Goal: Download file/media

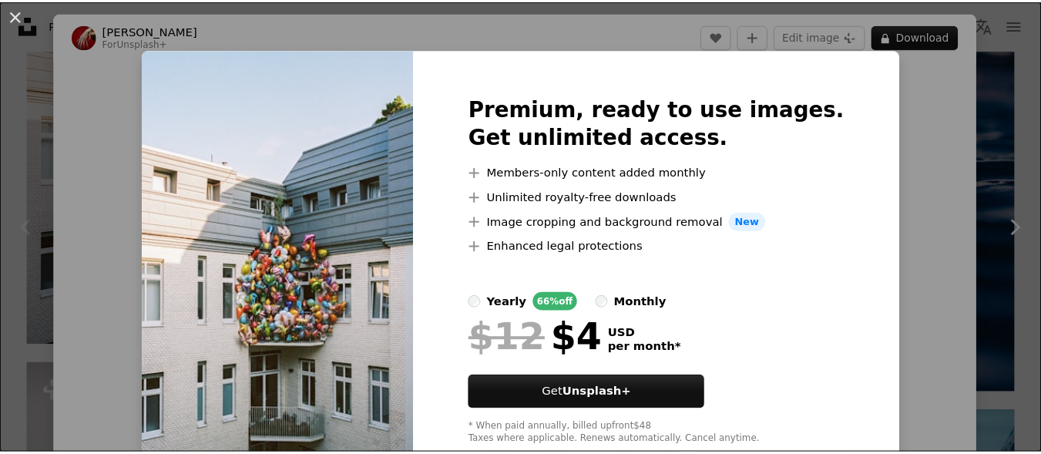
scroll to position [154, 0]
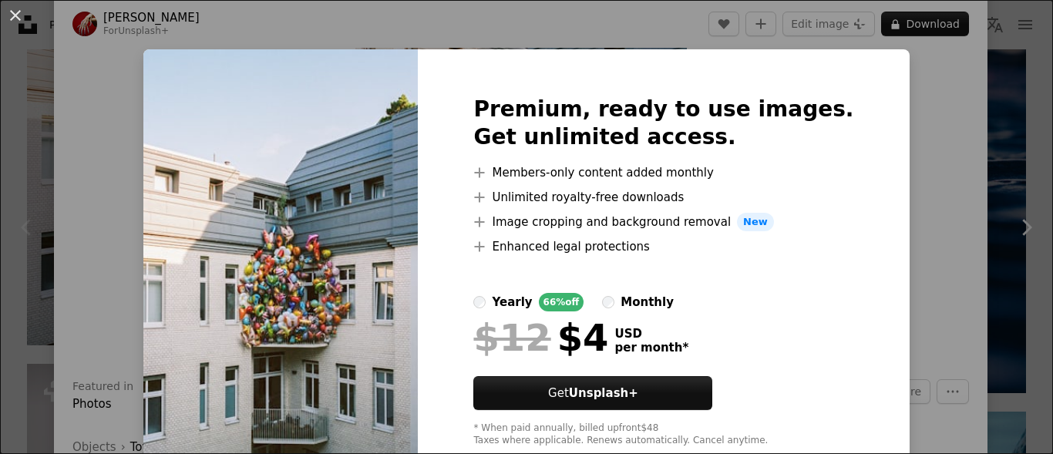
click at [892, 138] on div "An X shape Premium, ready to use images. Get unlimited access. A plus sign Memb…" at bounding box center [526, 227] width 1053 height 454
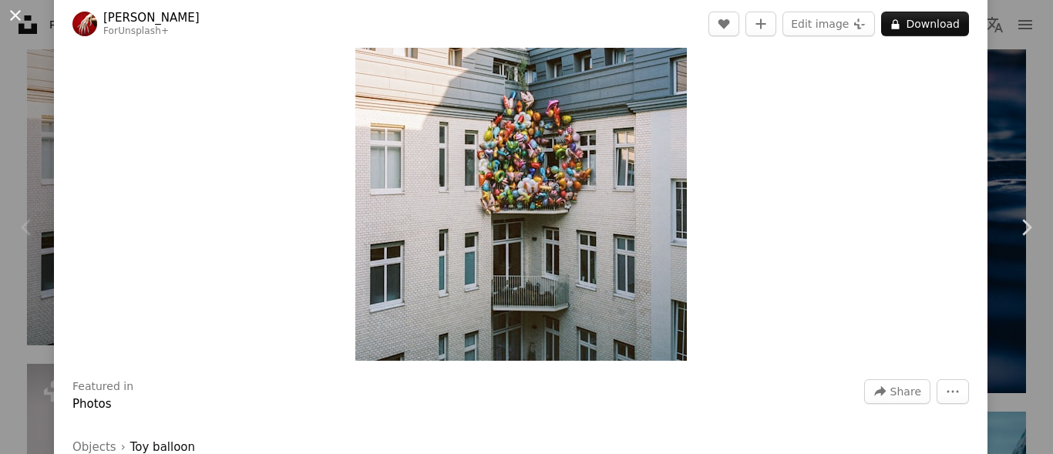
click at [25, 25] on button "An X shape" at bounding box center [15, 15] width 19 height 19
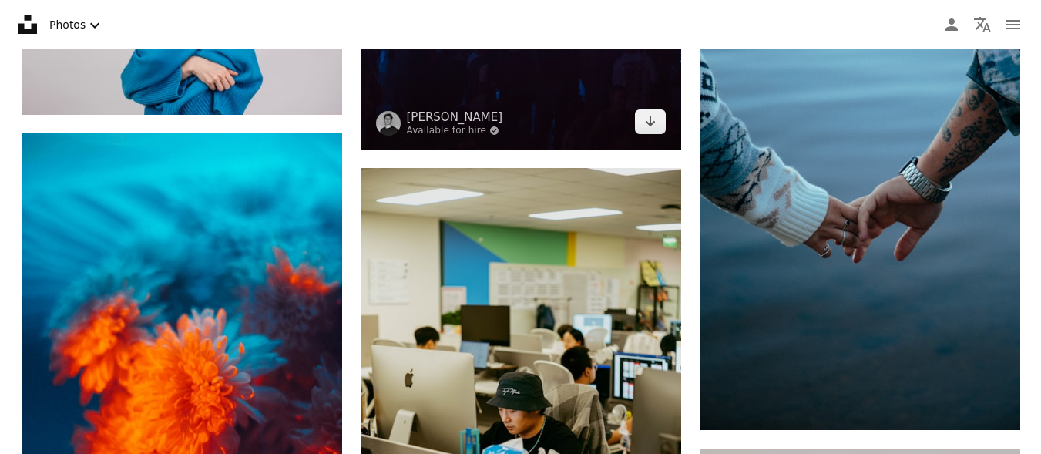
scroll to position [925, 0]
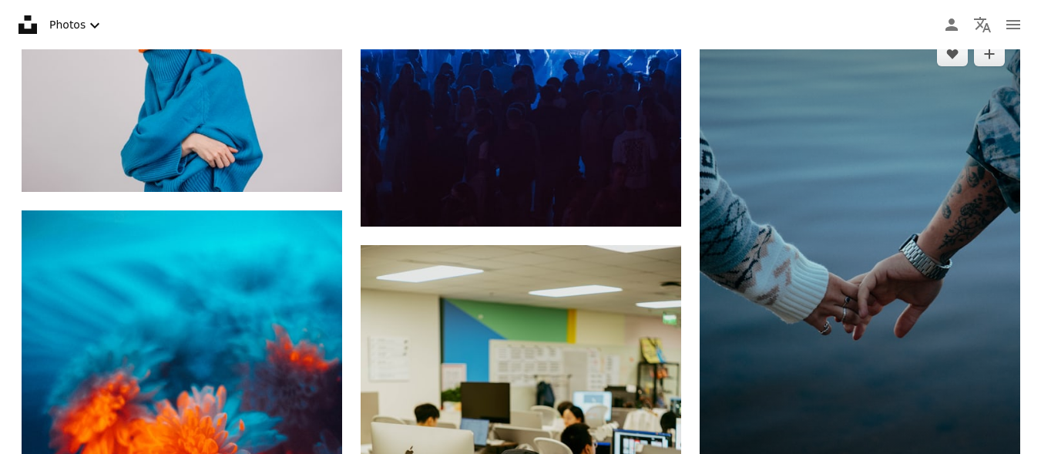
click at [885, 198] on img at bounding box center [860, 266] width 321 height 481
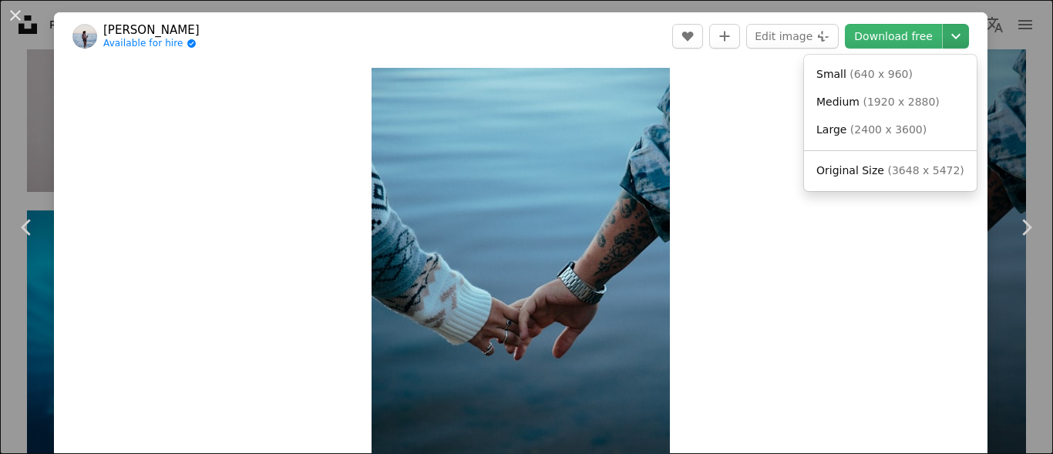
click at [950, 36] on icon "Chevron down" at bounding box center [956, 36] width 25 height 19
click at [922, 162] on link "Original Size ( 3648 x 5472 )" at bounding box center [890, 171] width 160 height 28
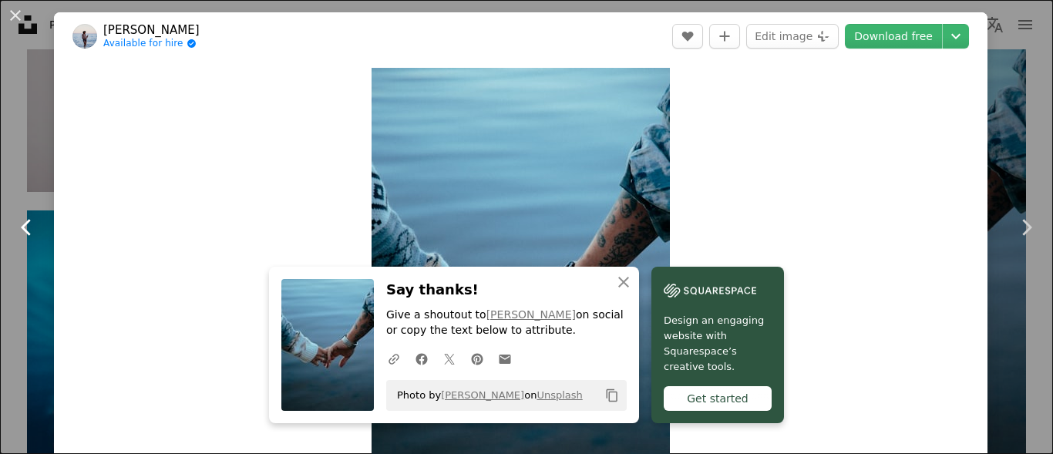
click at [30, 270] on link "Chevron left" at bounding box center [27, 227] width 54 height 148
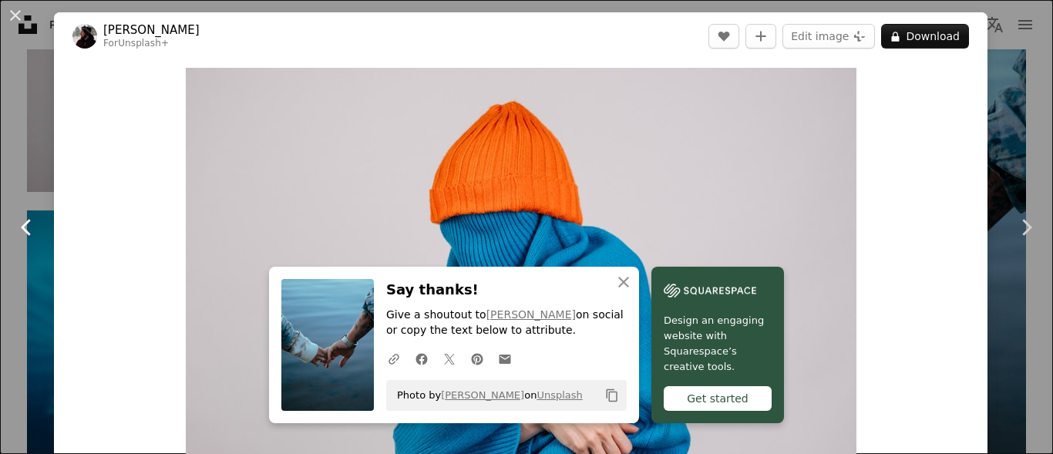
click at [35, 281] on link "Chevron left" at bounding box center [27, 227] width 54 height 148
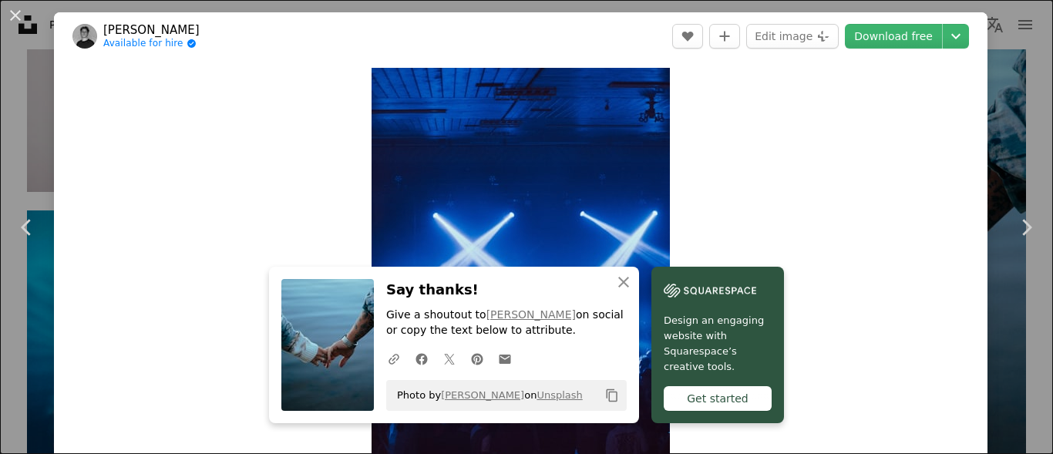
click at [23, 74] on div "An X shape Chevron left Chevron right [PERSON_NAME] Available for hire A checkm…" at bounding box center [526, 227] width 1053 height 454
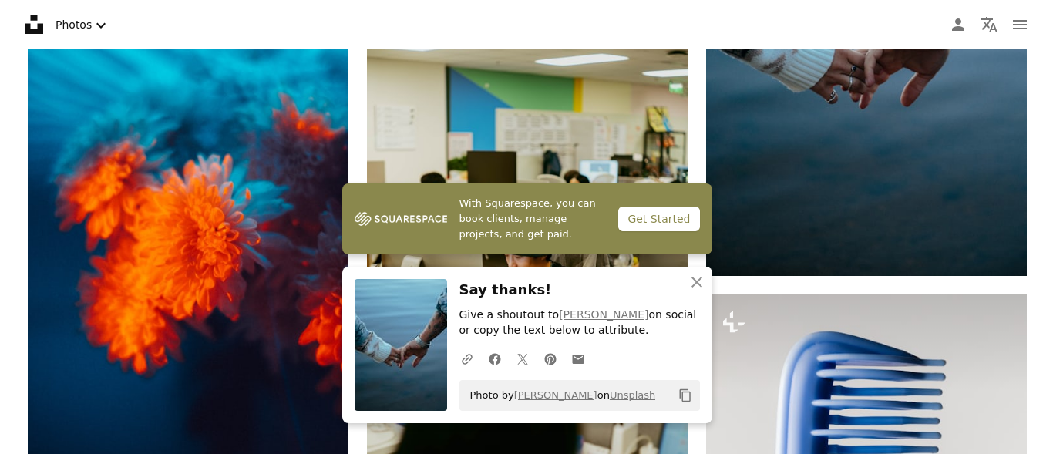
scroll to position [1233, 0]
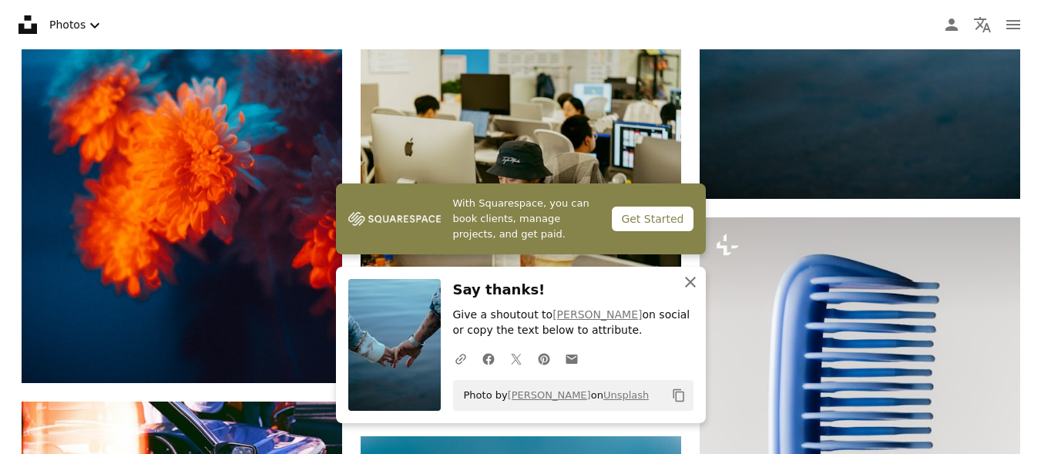
click at [689, 285] on icon "An X shape" at bounding box center [690, 282] width 19 height 19
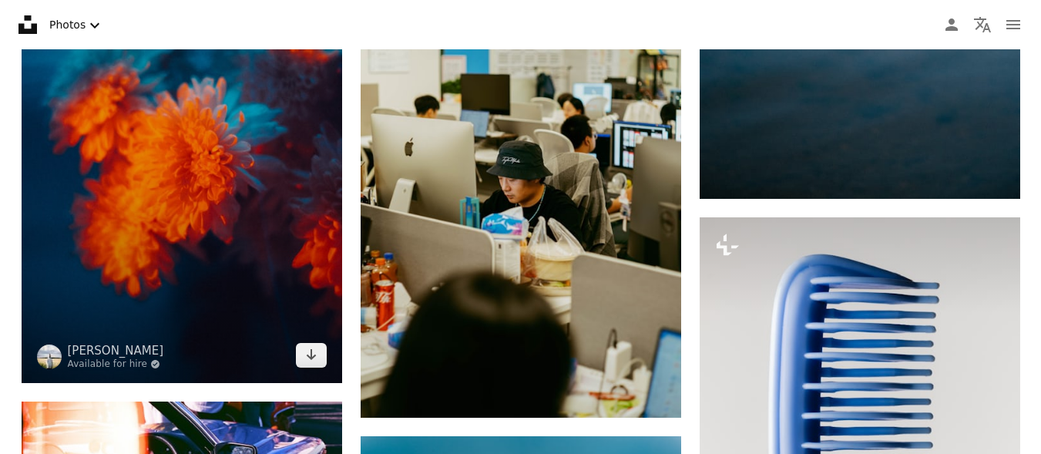
click at [156, 254] on img at bounding box center [182, 142] width 321 height 481
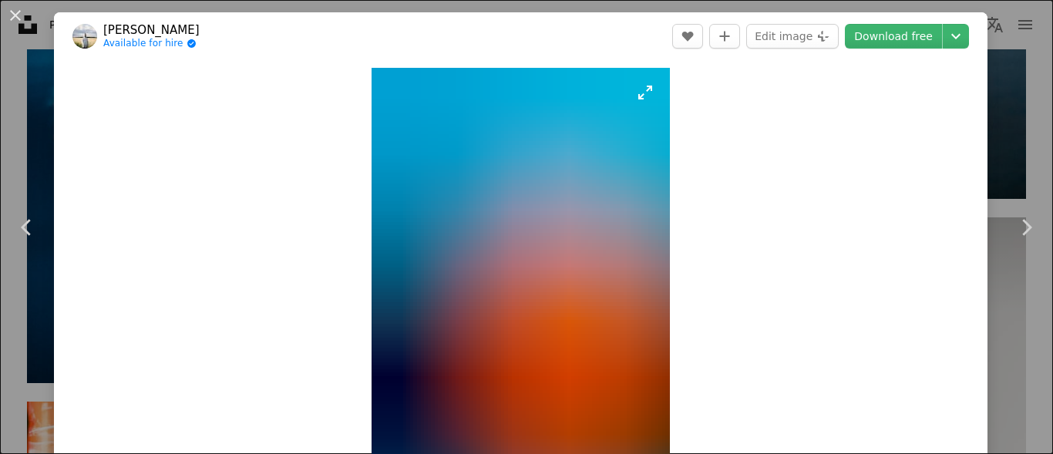
scroll to position [154, 0]
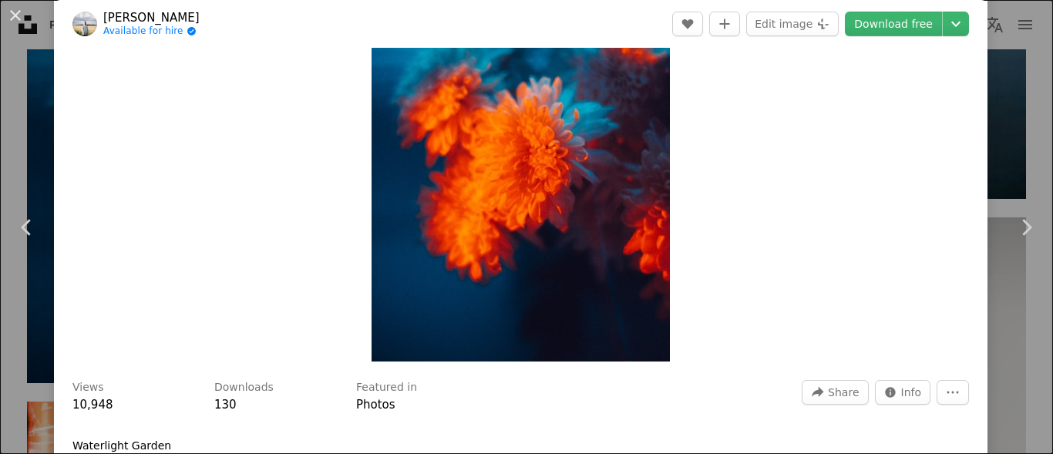
click at [567, 191] on img "Zoom in on this image" at bounding box center [521, 138] width 298 height 448
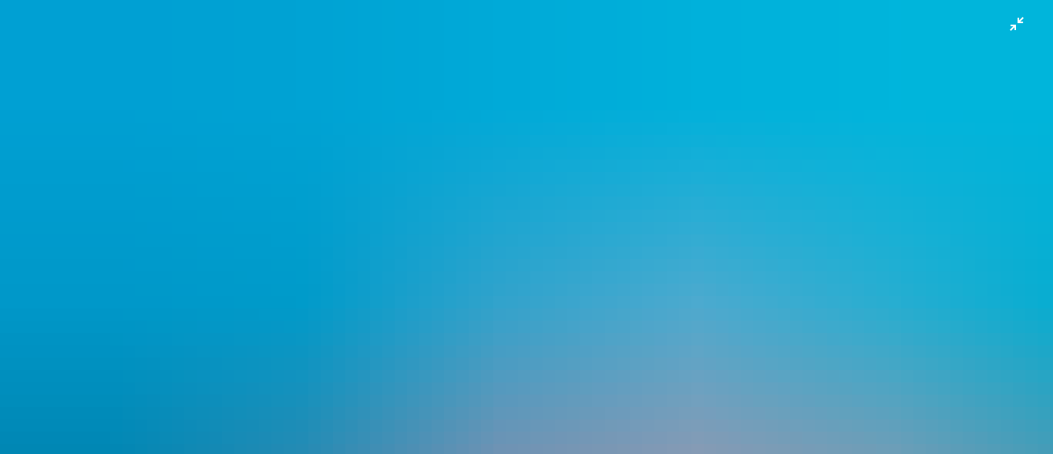
scroll to position [547, 0]
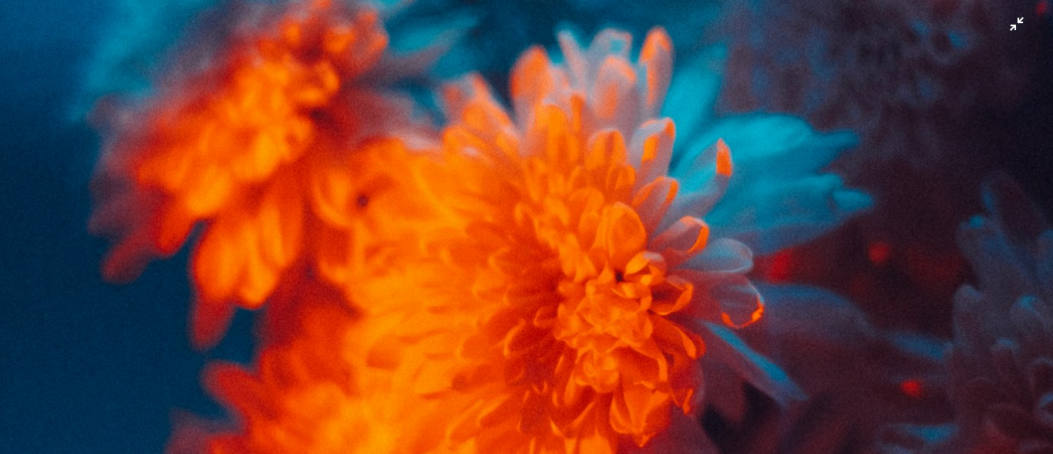
click at [573, 190] on img "Zoom out on this image" at bounding box center [526, 244] width 1055 height 1582
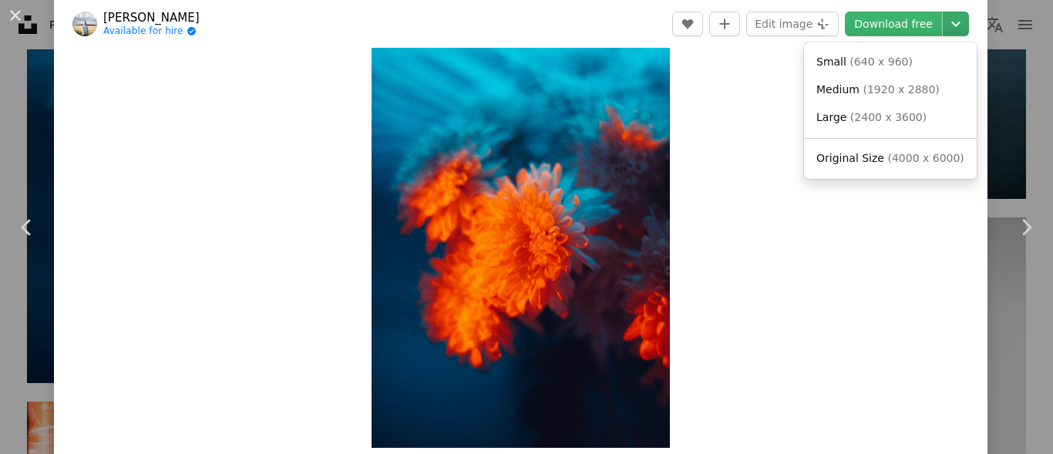
click at [945, 35] on button "Chevron down" at bounding box center [956, 24] width 26 height 25
click at [911, 163] on span "( 4000 x 6000 )" at bounding box center [925, 158] width 76 height 12
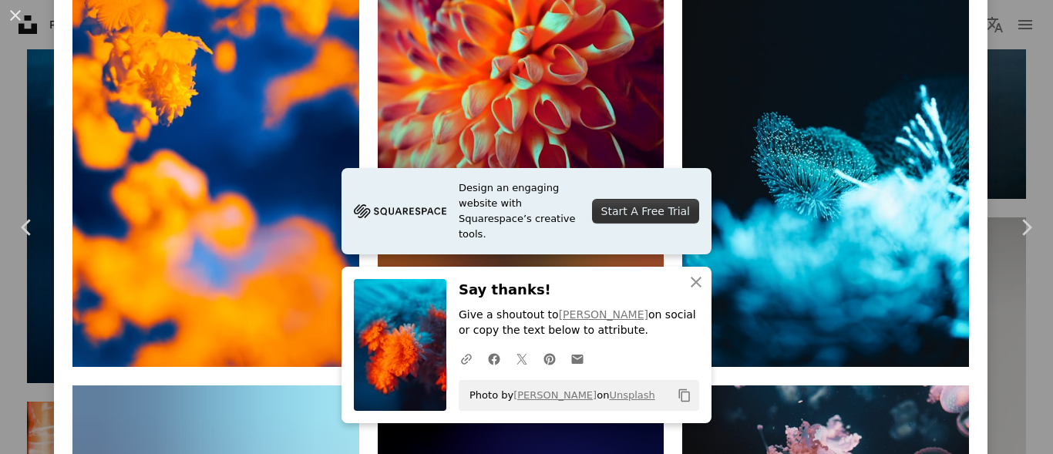
scroll to position [1310, 0]
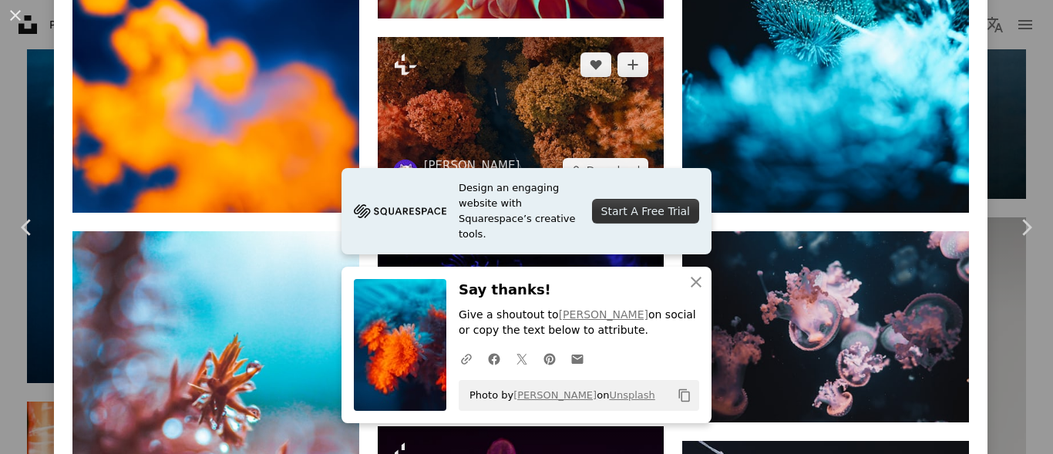
click at [523, 106] on img at bounding box center [521, 117] width 287 height 161
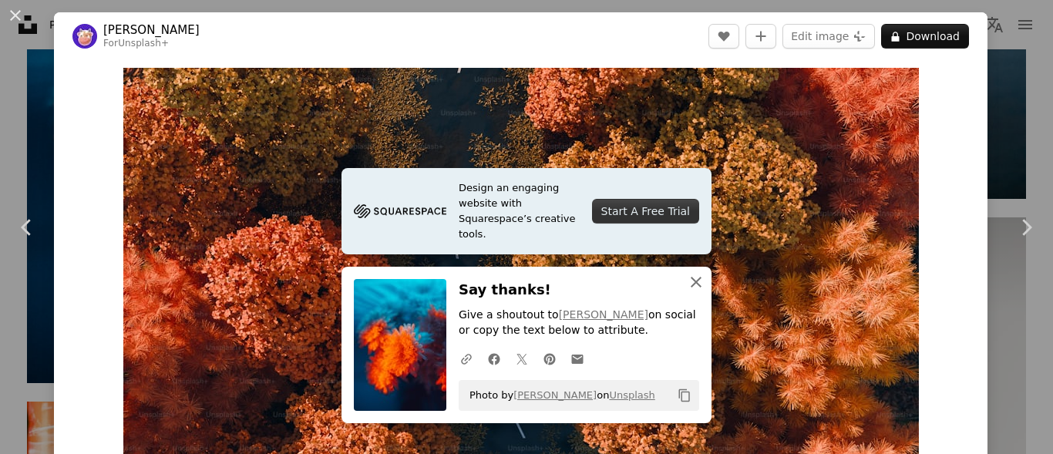
click at [681, 278] on button "An X shape Close" at bounding box center [696, 282] width 31 height 31
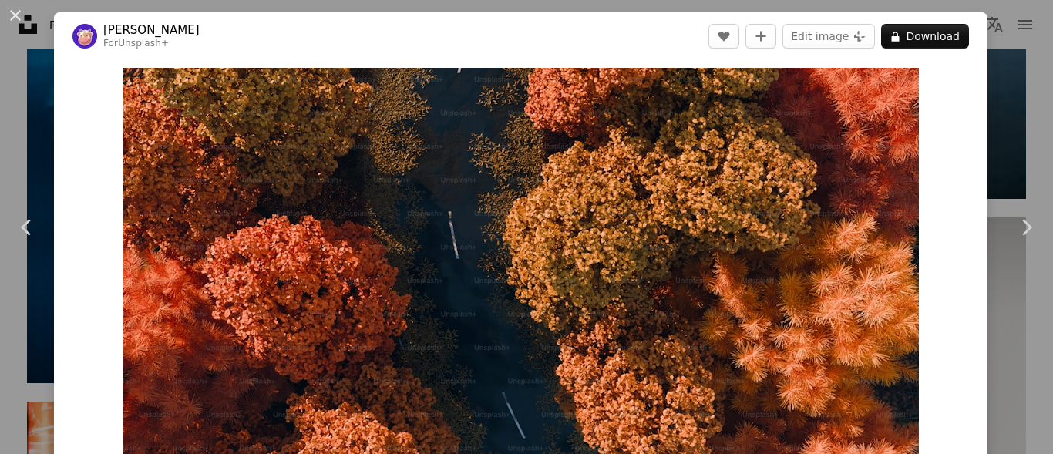
click at [19, 148] on div "An X shape Chevron left Chevron right [PERSON_NAME] For Unsplash+ A heart A plu…" at bounding box center [526, 227] width 1053 height 454
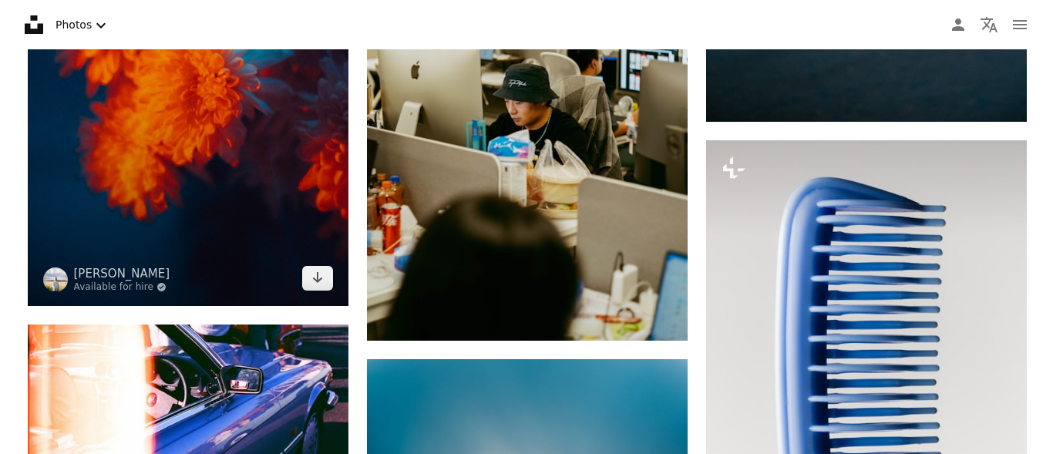
scroll to position [1388, 0]
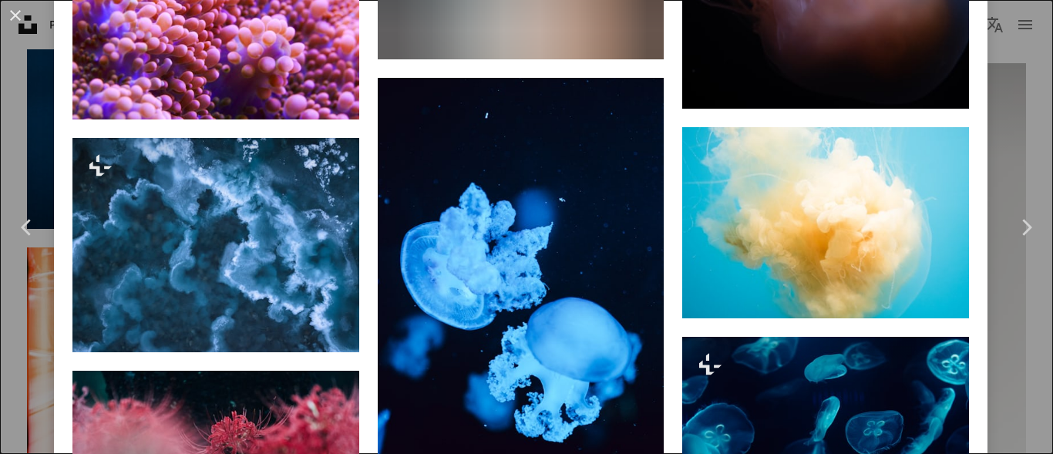
scroll to position [3543, 0]
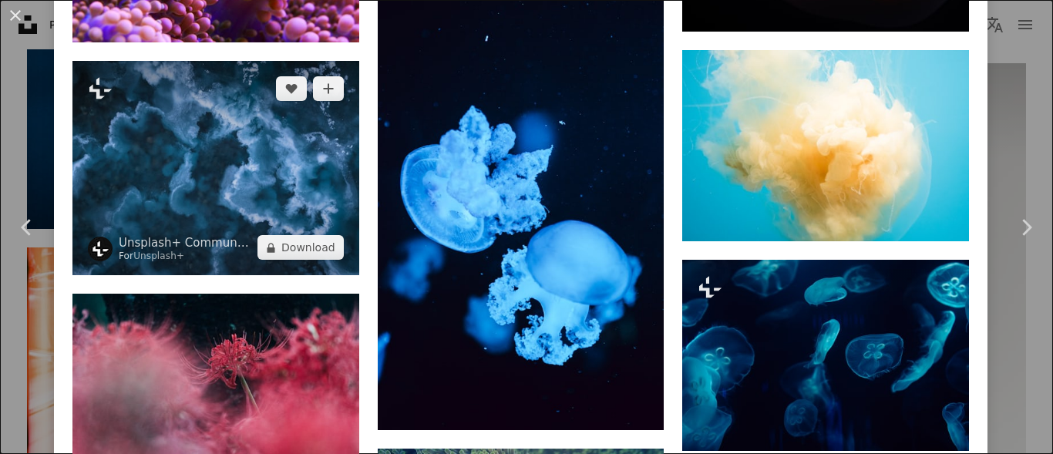
click at [272, 138] on img at bounding box center [215, 168] width 287 height 214
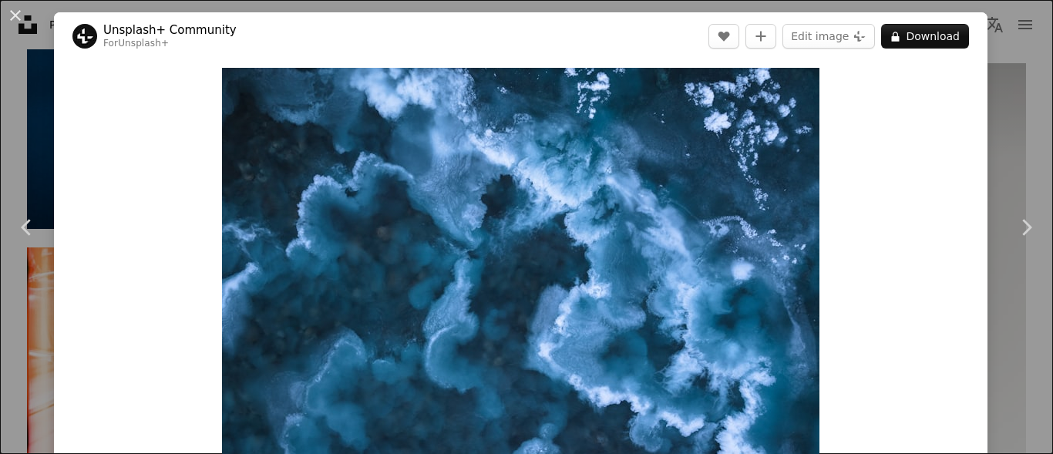
click at [31, 125] on div "An X shape Chevron left Chevron right Unsplash+ Community For Unsplash+ A heart…" at bounding box center [526, 227] width 1053 height 454
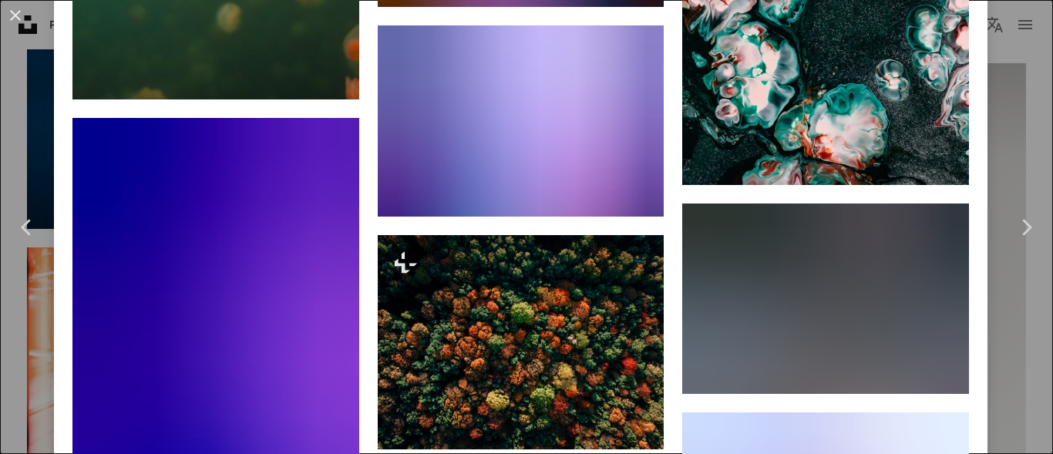
scroll to position [11409, 0]
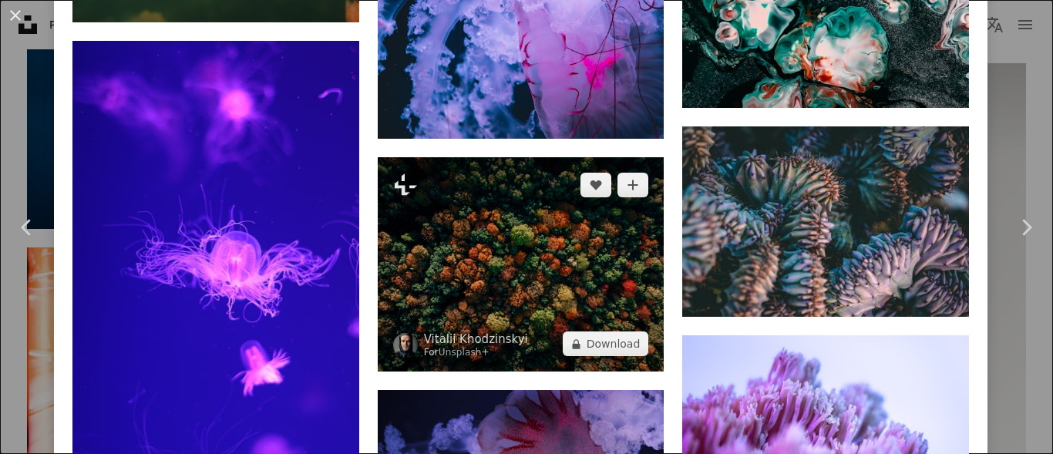
click at [459, 157] on img at bounding box center [521, 264] width 287 height 214
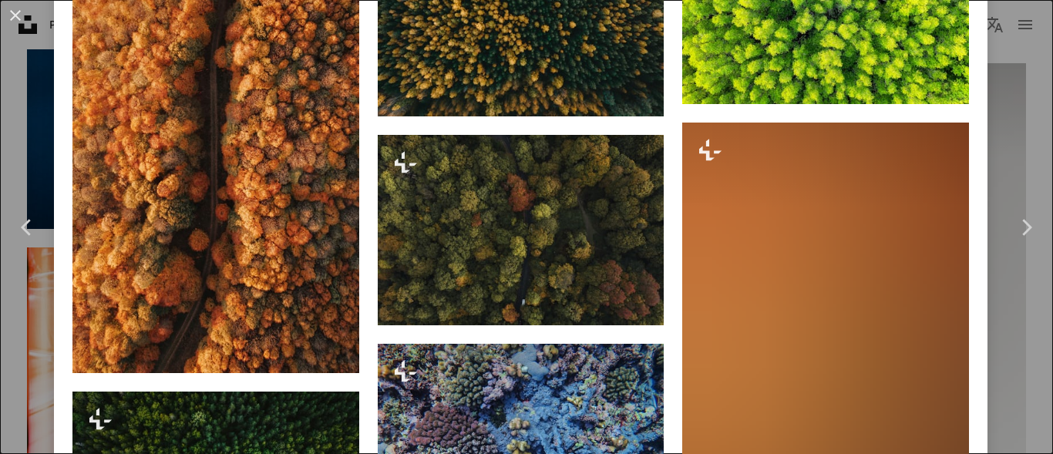
scroll to position [1465, 0]
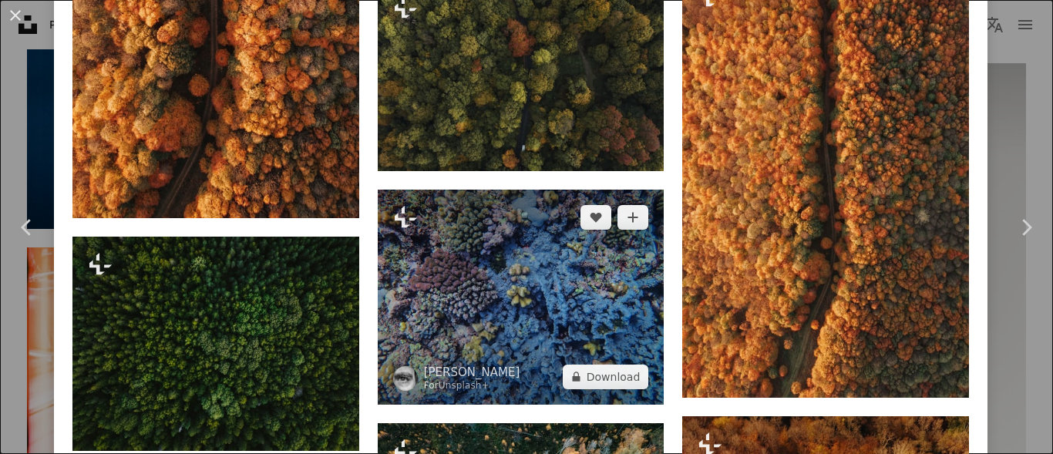
click at [513, 267] on img at bounding box center [521, 297] width 287 height 215
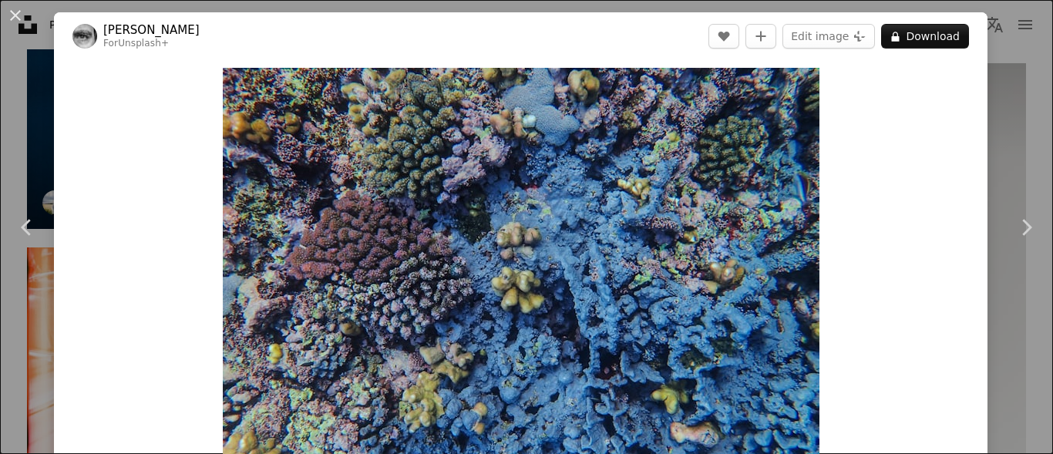
click at [27, 67] on div "An X shape Chevron left Chevron right [PERSON_NAME] For Unsplash+ A heart A plu…" at bounding box center [526, 227] width 1053 height 454
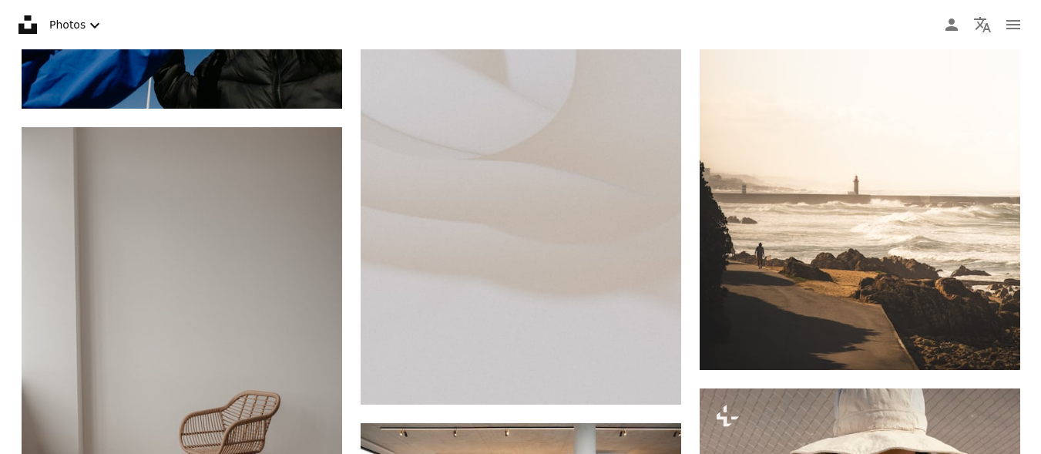
scroll to position [4779, 0]
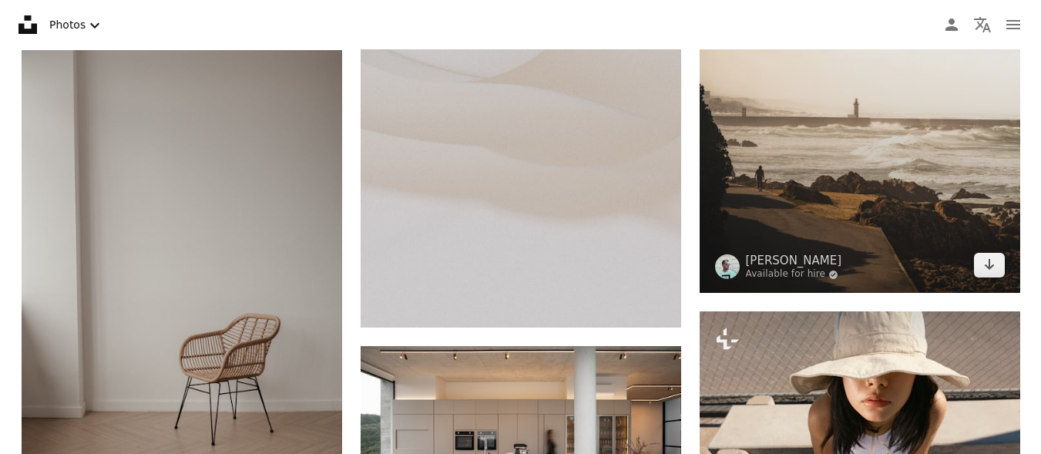
click at [969, 163] on img at bounding box center [860, 53] width 321 height 480
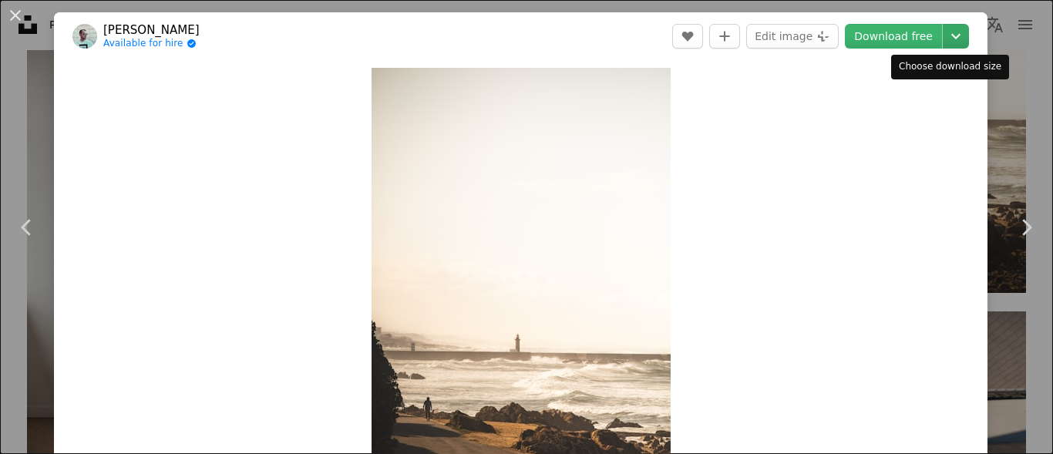
click at [947, 39] on icon "Chevron down" at bounding box center [956, 36] width 25 height 19
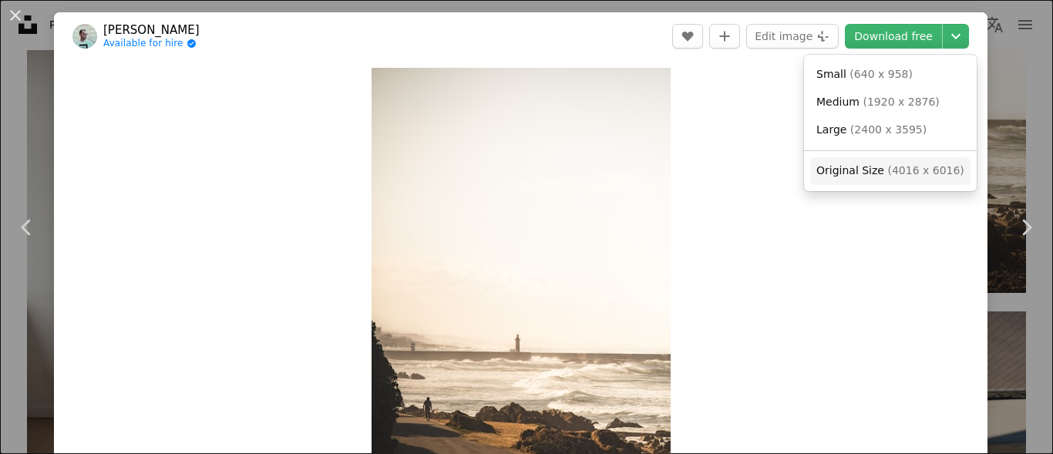
click at [923, 166] on span "( 4016 x 6016 )" at bounding box center [925, 170] width 76 height 12
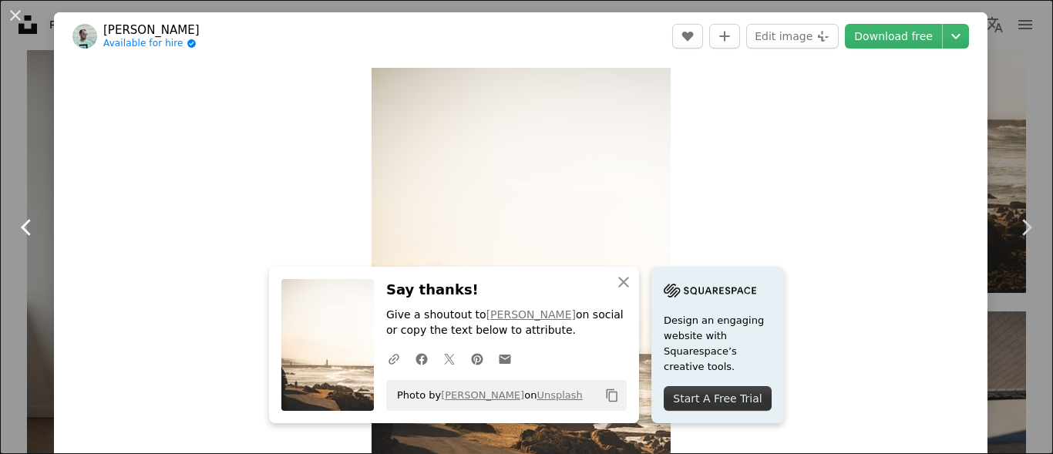
click at [25, 170] on link "Chevron left" at bounding box center [27, 227] width 54 height 148
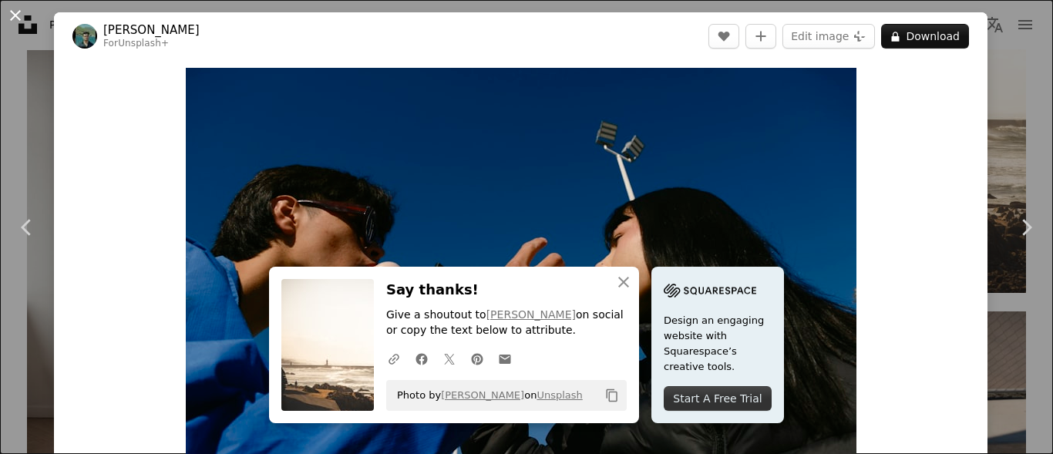
click at [14, 15] on button "An X shape" at bounding box center [15, 15] width 19 height 19
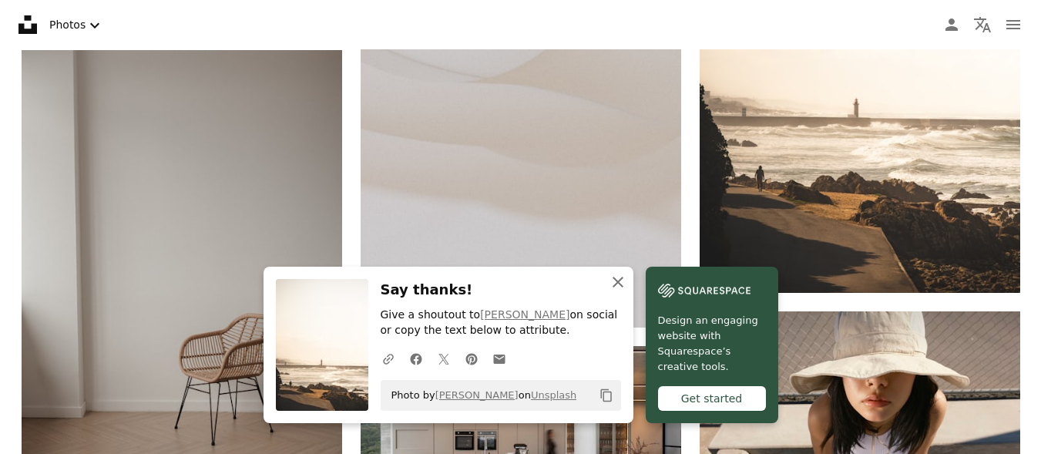
click at [621, 284] on icon "An X shape" at bounding box center [618, 282] width 19 height 19
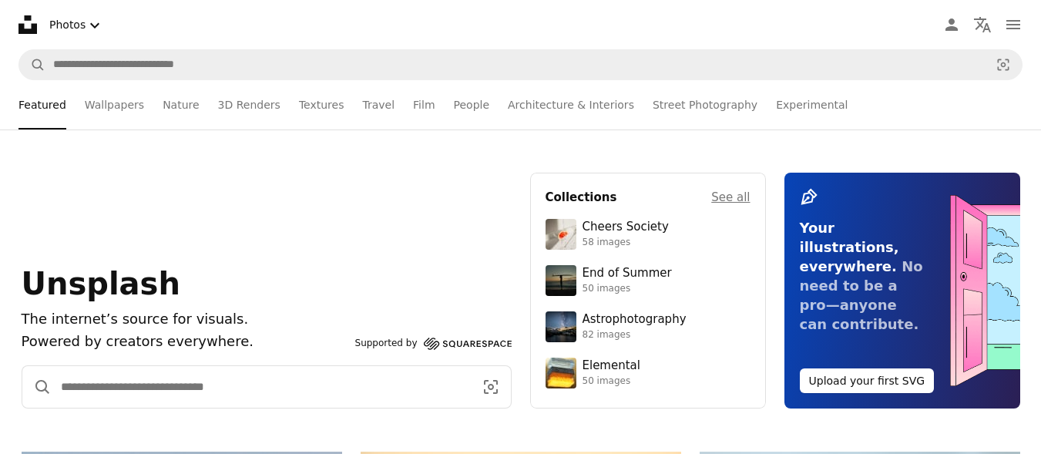
click at [355, 374] on input "Find visuals sitewide" at bounding box center [261, 387] width 419 height 42
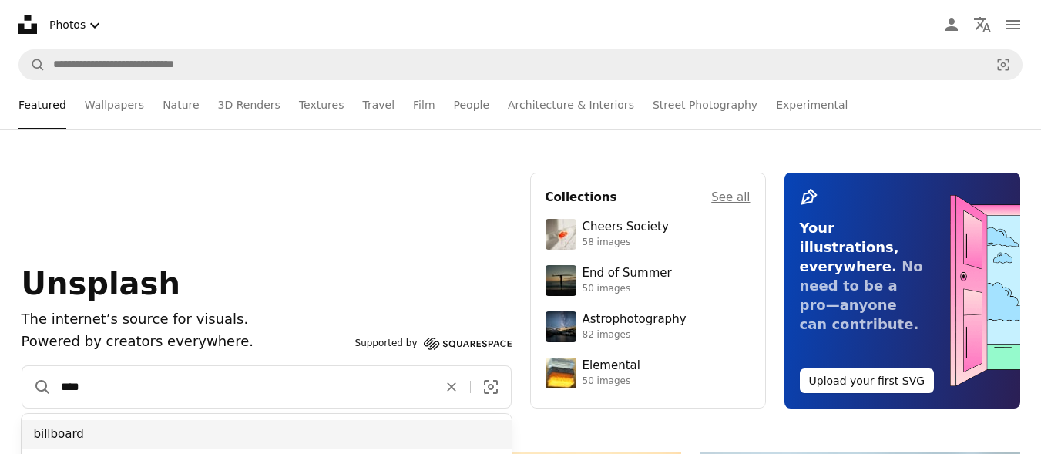
type input "****"
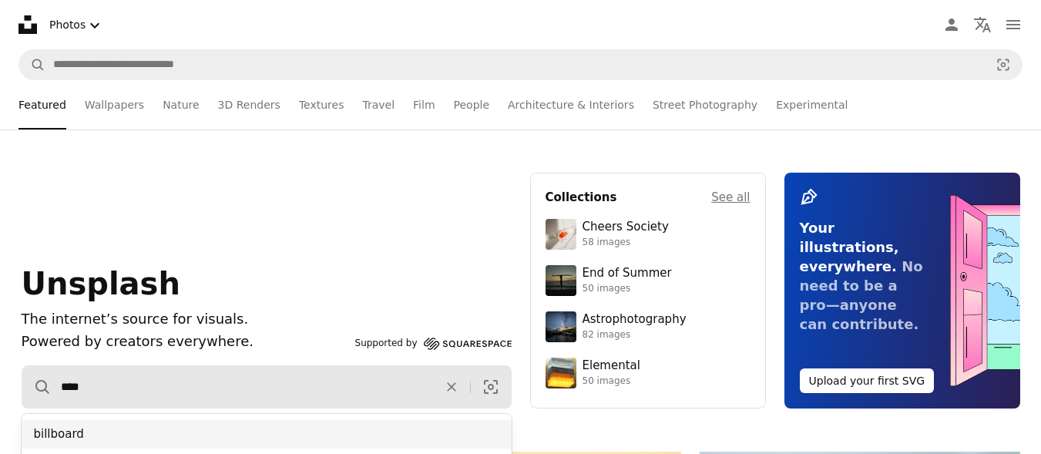
click at [352, 432] on div "billboard" at bounding box center [267, 434] width 490 height 29
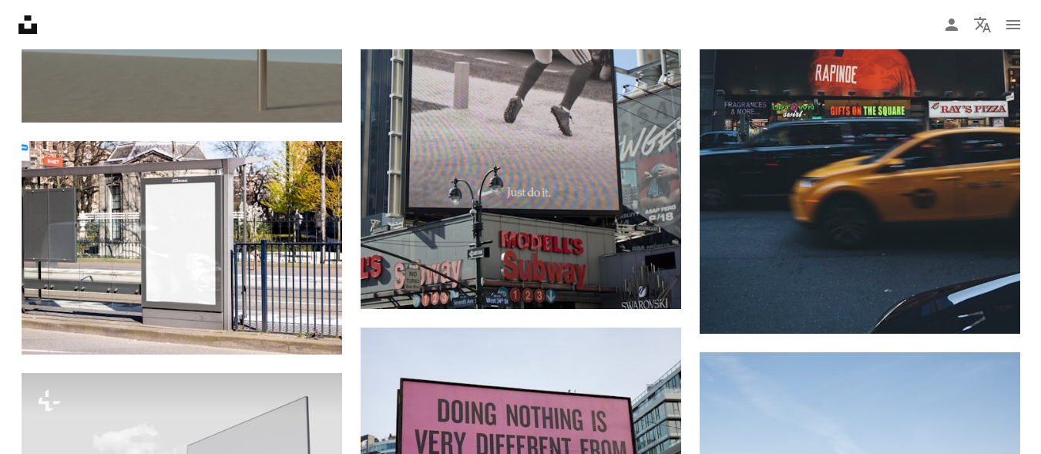
scroll to position [2158, 0]
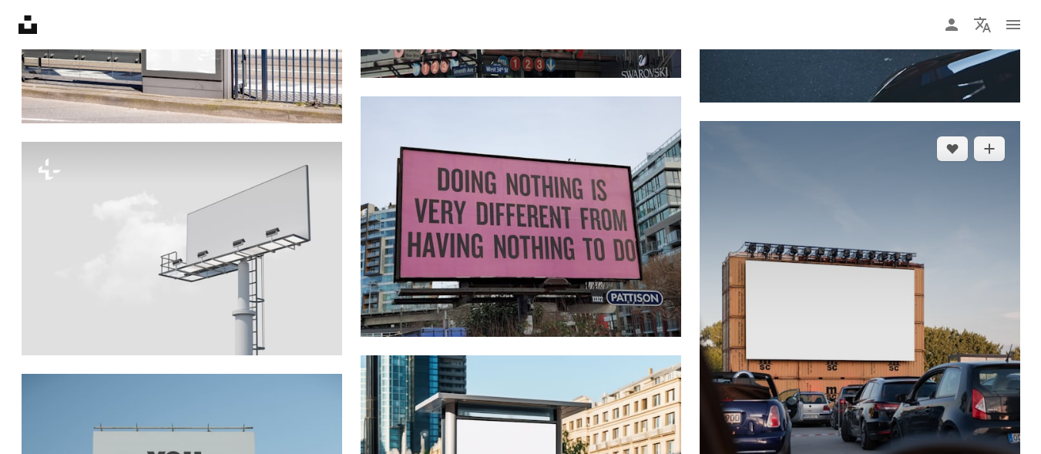
click at [857, 278] on img at bounding box center [860, 353] width 321 height 465
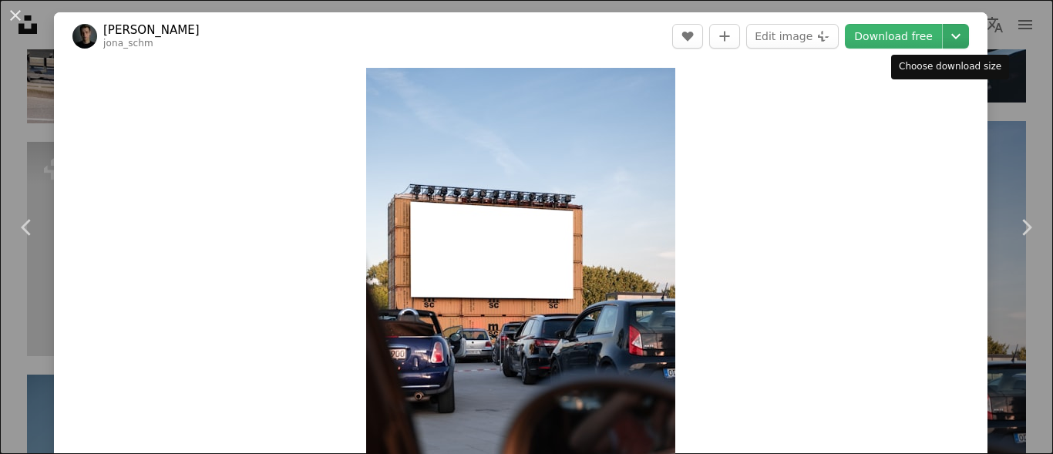
click at [951, 37] on icon "Choose download size" at bounding box center [955, 36] width 9 height 5
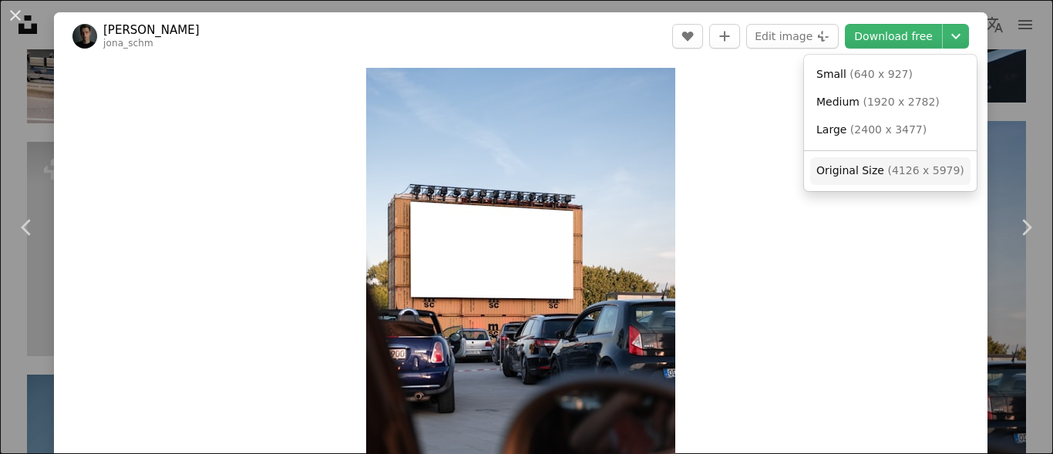
click at [901, 170] on span "( 4126 x 5979 )" at bounding box center [925, 170] width 76 height 12
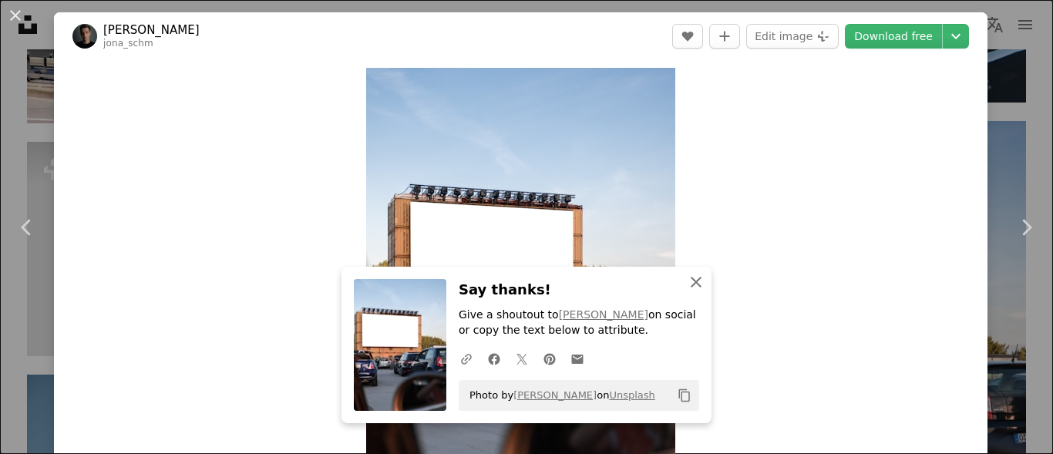
click at [694, 284] on icon "button" at bounding box center [696, 282] width 11 height 11
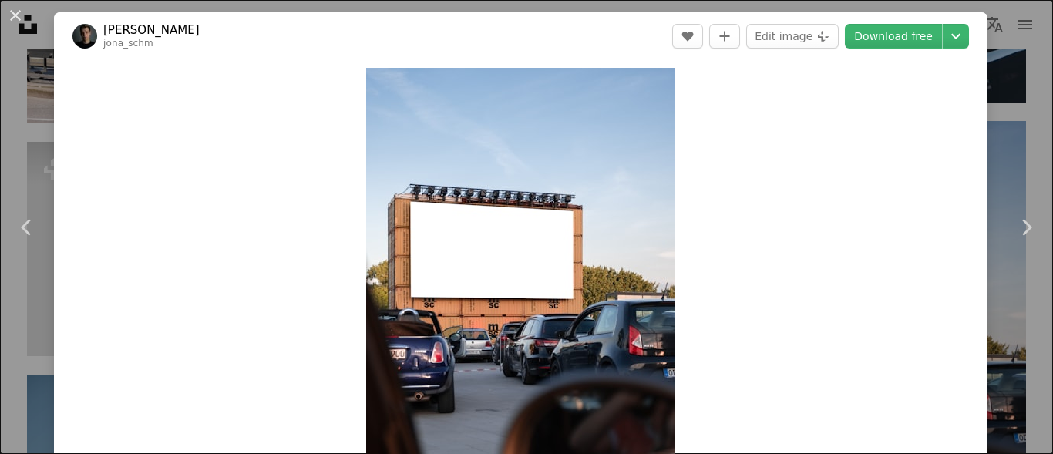
click at [32, 121] on div "An X shape Chevron left Chevron right [PERSON_NAME] A heart A plus sign Edit im…" at bounding box center [526, 227] width 1053 height 454
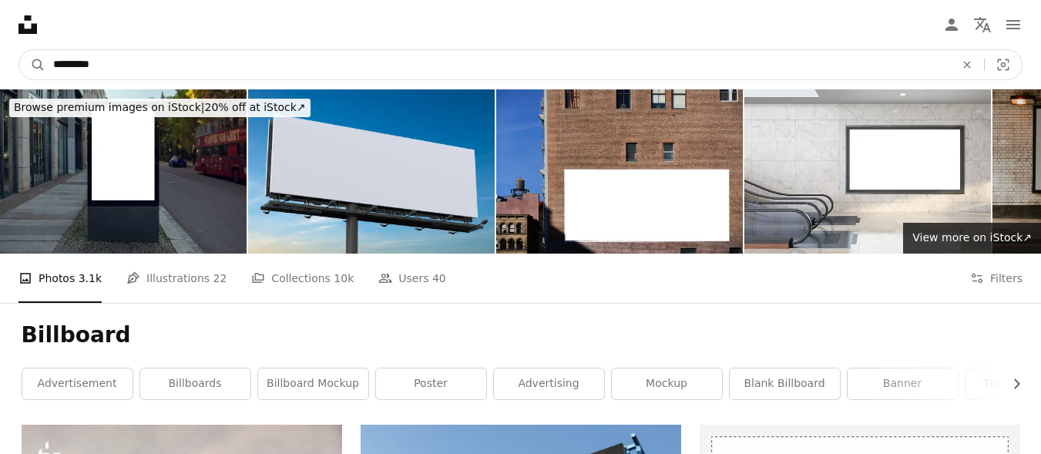
click at [154, 58] on input "*********" at bounding box center [497, 64] width 905 height 29
type input "**********"
click at [19, 50] on button "A magnifying glass" at bounding box center [32, 64] width 26 height 29
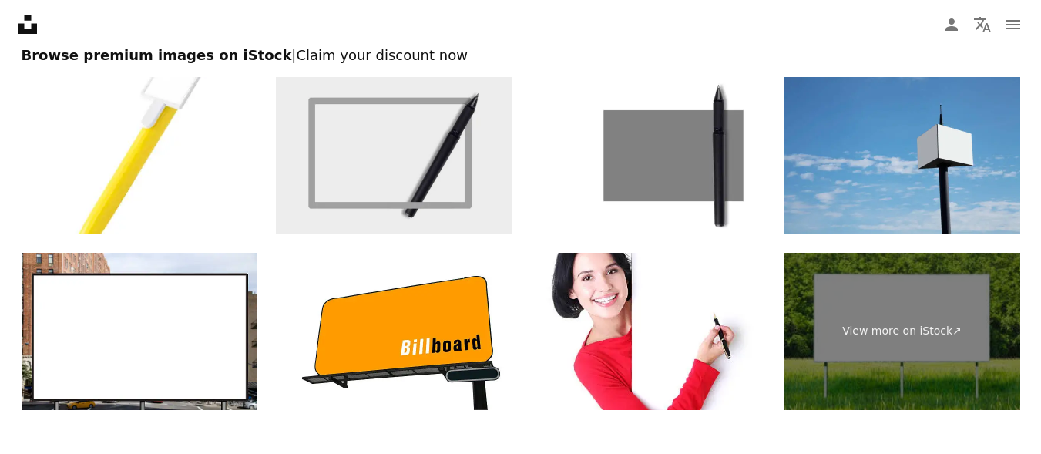
scroll to position [3525, 0]
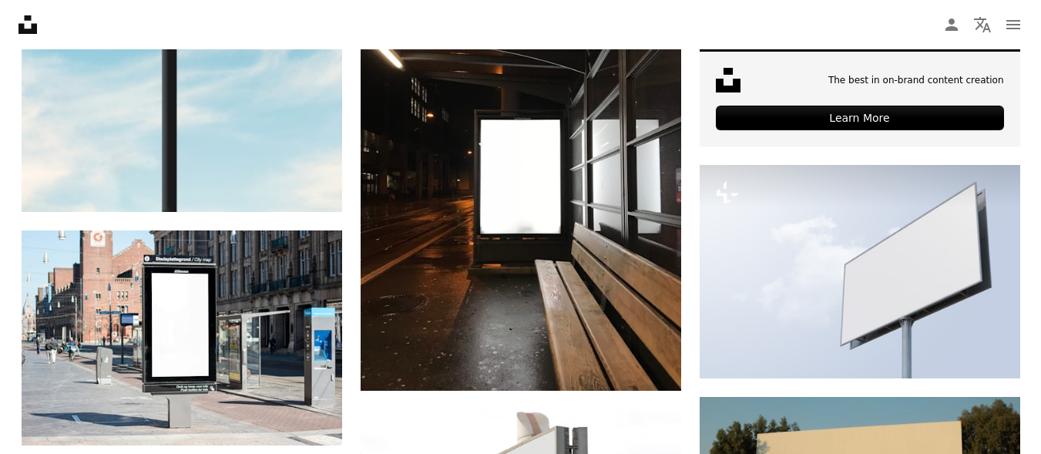
scroll to position [925, 0]
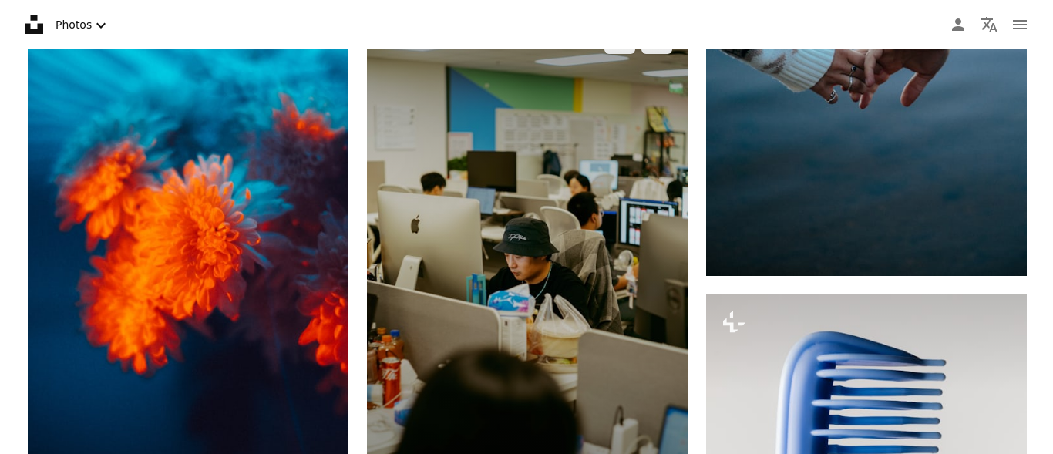
scroll to position [1233, 0]
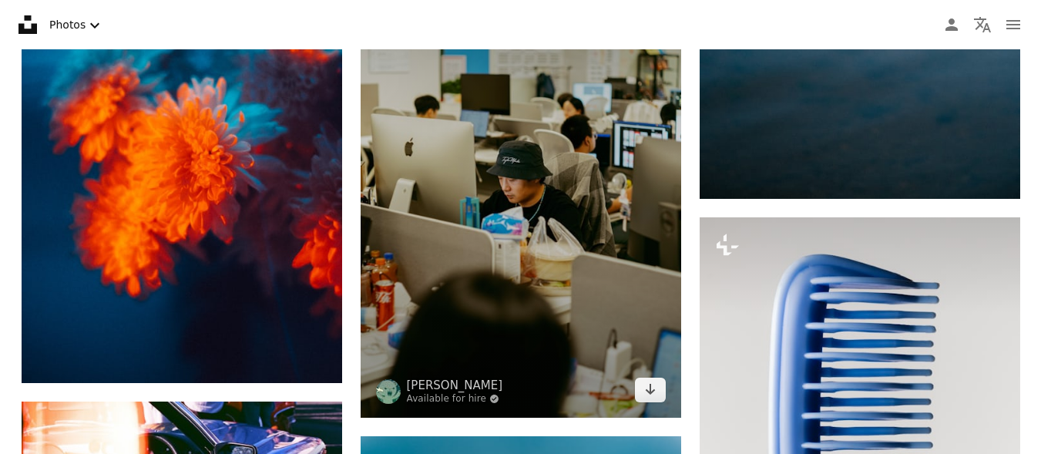
click at [534, 161] on img at bounding box center [521, 177] width 321 height 481
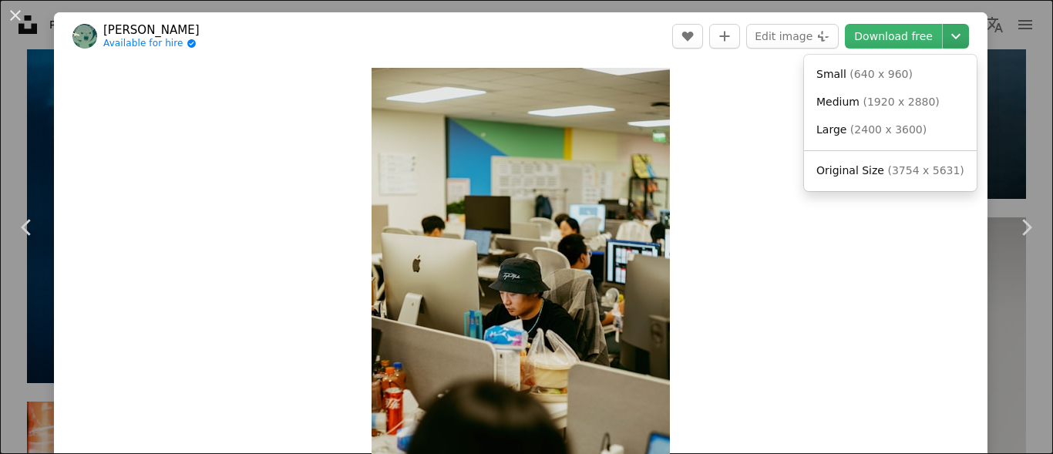
click at [947, 42] on icon "Chevron down" at bounding box center [956, 36] width 25 height 19
click at [916, 174] on span "( 3754 x 5631 )" at bounding box center [925, 170] width 76 height 12
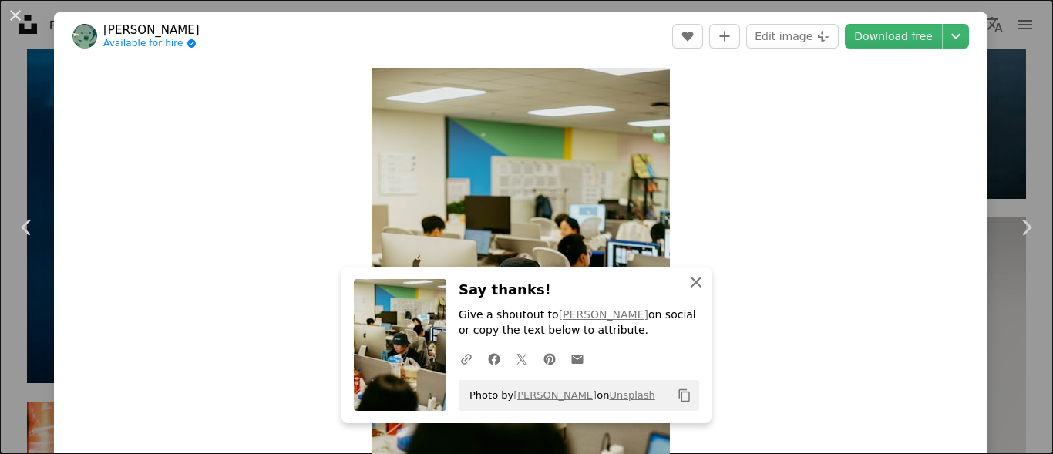
click at [687, 282] on icon "An X shape" at bounding box center [696, 282] width 19 height 19
